Goal: Transaction & Acquisition: Purchase product/service

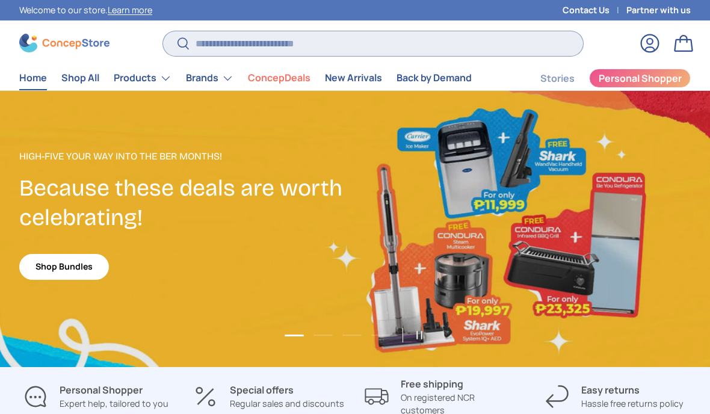
click at [235, 47] on input "Search" at bounding box center [373, 43] width 420 height 25
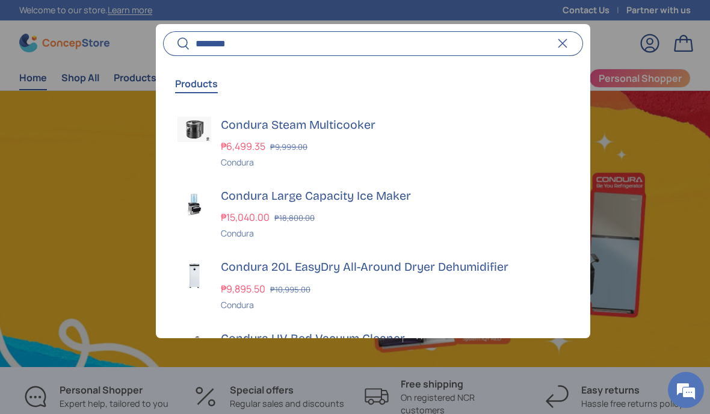
scroll to position [0, 710]
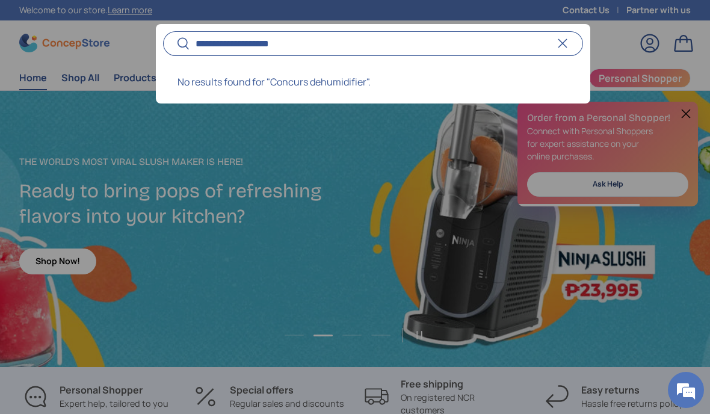
type input "**********"
click at [176, 44] on button "Search" at bounding box center [176, 44] width 27 height 28
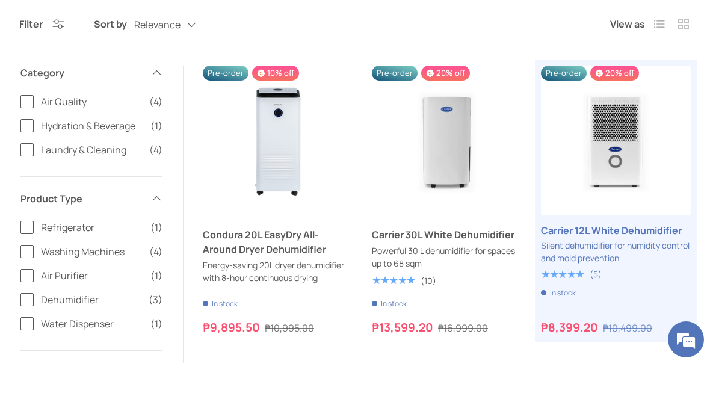
scroll to position [105, 0]
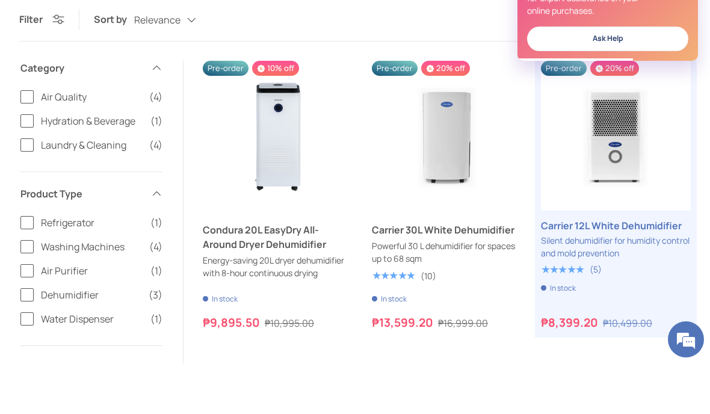
click at [286, 273] on link "Condura 20L EasyDry All-Around Dryer Dehumidifier" at bounding box center [278, 287] width 150 height 29
